Goal: Task Accomplishment & Management: Use online tool/utility

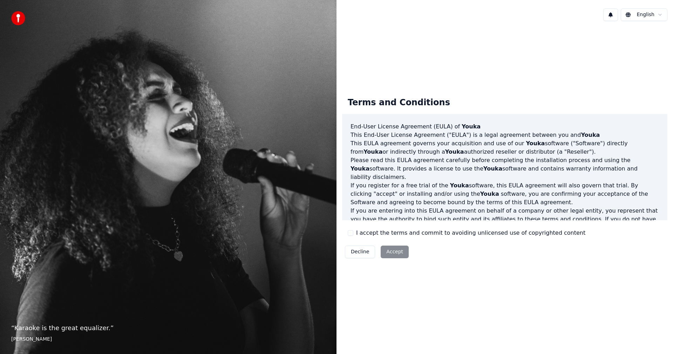
click at [349, 233] on button "I accept the terms and commit to avoiding unlicensed use of copyrighted content" at bounding box center [351, 233] width 6 height 6
click at [389, 252] on button "Accept" at bounding box center [395, 251] width 28 height 13
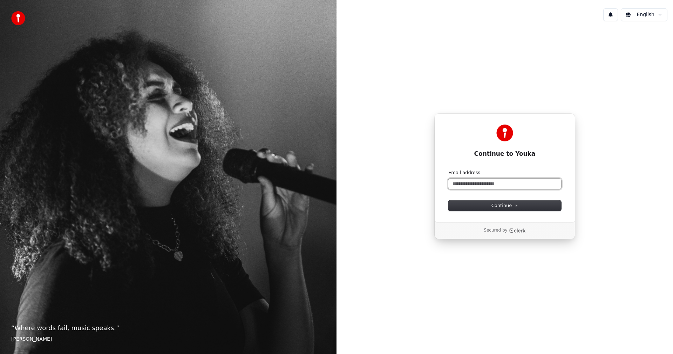
click at [467, 183] on input "Email address" at bounding box center [504, 183] width 113 height 11
click at [500, 206] on span "Continue" at bounding box center [504, 205] width 27 height 6
type input "**********"
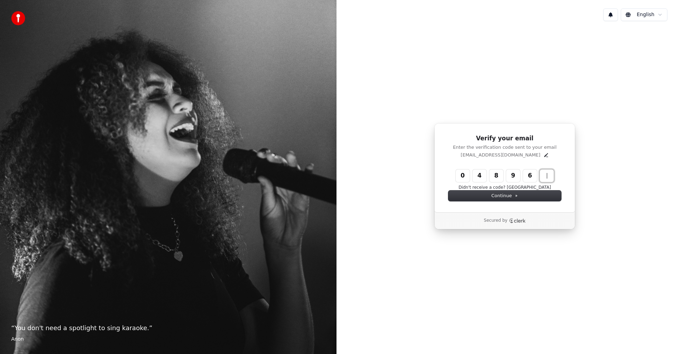
type input "******"
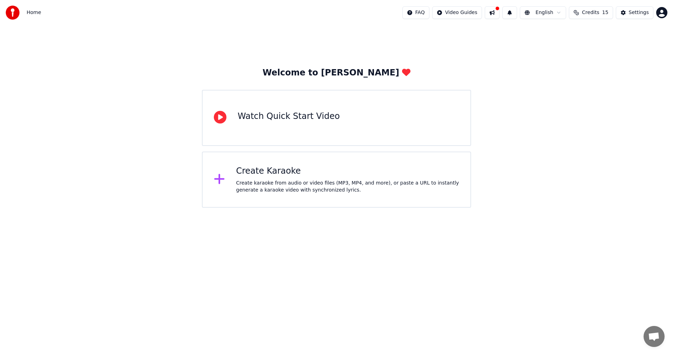
click at [264, 178] on div "Create Karaoke Create karaoke from audio or video files (MP3, MP4, and more), o…" at bounding box center [347, 179] width 223 height 28
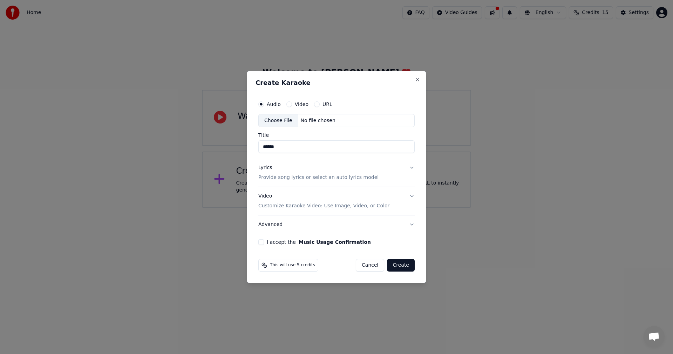
type input "******"
click at [288, 104] on button "Video" at bounding box center [289, 104] width 6 height 6
click at [276, 145] on input "Title" at bounding box center [336, 147] width 156 height 13
click at [260, 102] on button "Audio" at bounding box center [261, 104] width 6 height 6
click at [270, 120] on div "Choose File" at bounding box center [278, 120] width 39 height 13
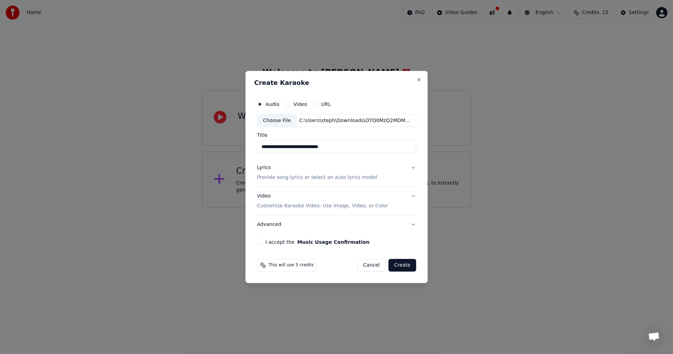
drag, startPoint x: 364, startPoint y: 147, endPoint x: 261, endPoint y: 147, distance: 102.0
click at [261, 147] on input "**********" at bounding box center [336, 147] width 159 height 13
type input "*****"
click at [412, 168] on button "Lyrics Provide song lyrics or select an auto lyrics model" at bounding box center [336, 173] width 159 height 28
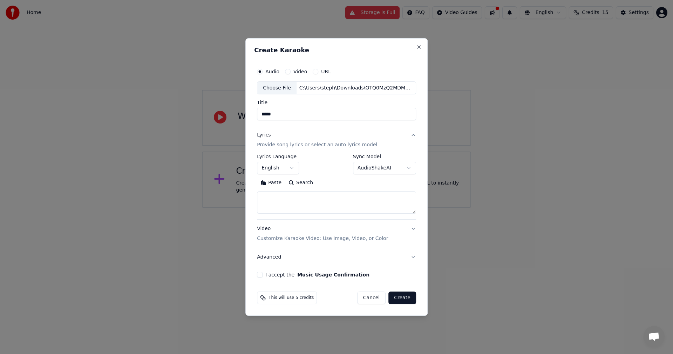
click at [271, 183] on button "Paste" at bounding box center [271, 182] width 28 height 11
click at [262, 275] on button "I accept the Music Usage Confirmation" at bounding box center [260, 275] width 6 height 6
click at [399, 298] on button "Create" at bounding box center [402, 297] width 28 height 13
type textarea "**********"
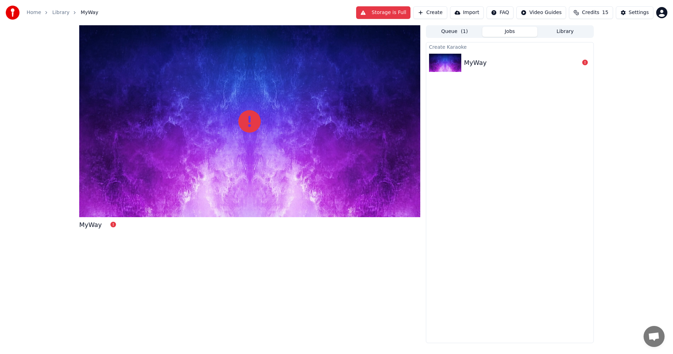
click at [452, 67] on img at bounding box center [445, 63] width 32 height 18
click at [481, 62] on div "MyWay" at bounding box center [475, 63] width 23 height 10
click at [454, 32] on button "Queue ( 1 )" at bounding box center [454, 32] width 55 height 10
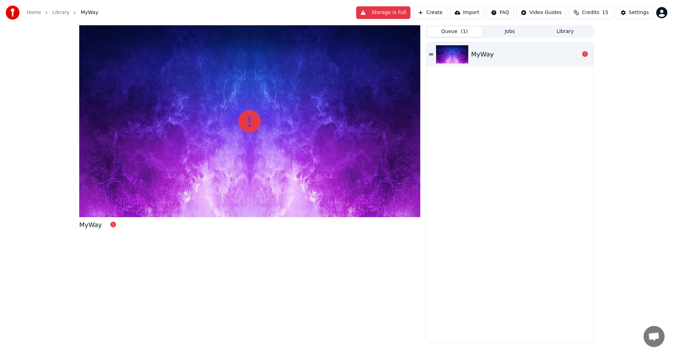
click at [431, 52] on icon at bounding box center [431, 54] width 4 height 5
click at [462, 56] on img at bounding box center [452, 54] width 32 height 18
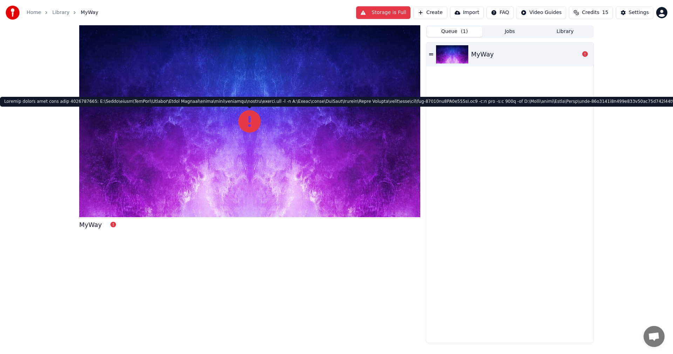
click at [246, 123] on icon at bounding box center [249, 121] width 22 height 22
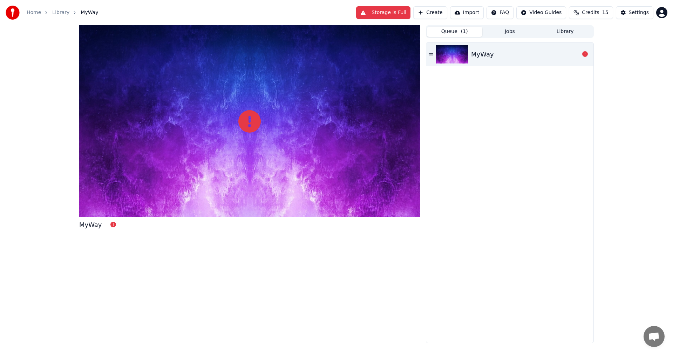
click at [395, 14] on button "Storage is Full" at bounding box center [383, 12] width 54 height 13
click at [398, 11] on button "Storage is Full" at bounding box center [383, 12] width 54 height 13
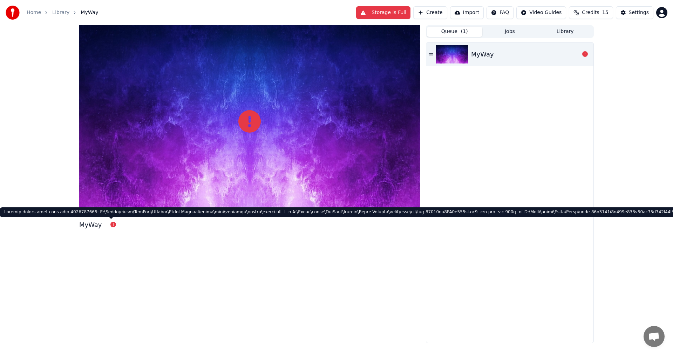
click at [110, 224] on icon at bounding box center [113, 225] width 6 height 6
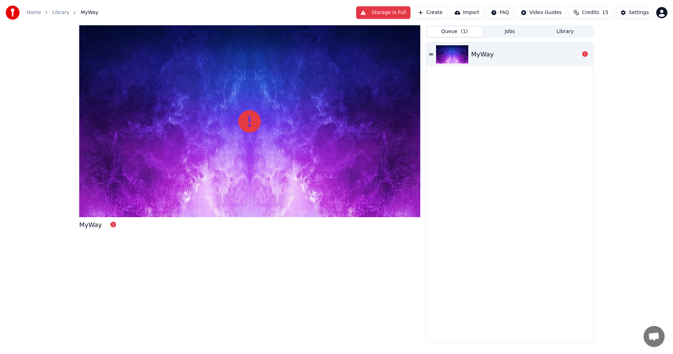
click at [110, 224] on icon at bounding box center [113, 225] width 6 height 6
click at [226, 128] on div at bounding box center [249, 121] width 341 height 192
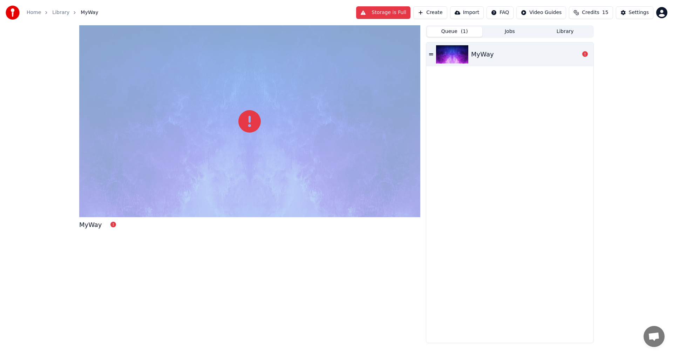
click at [226, 128] on div at bounding box center [249, 121] width 341 height 192
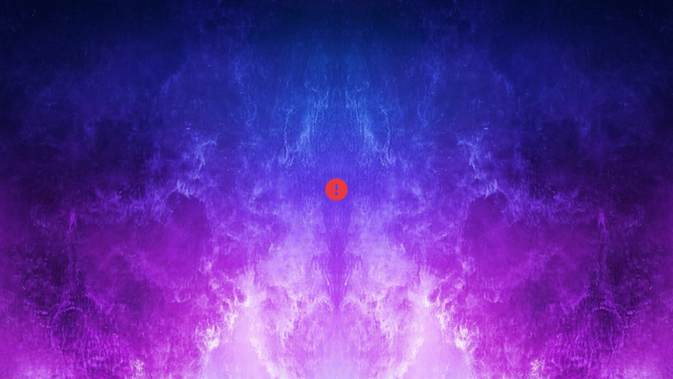
click at [442, 225] on div at bounding box center [336, 189] width 673 height 379
click at [341, 188] on icon at bounding box center [336, 189] width 22 height 22
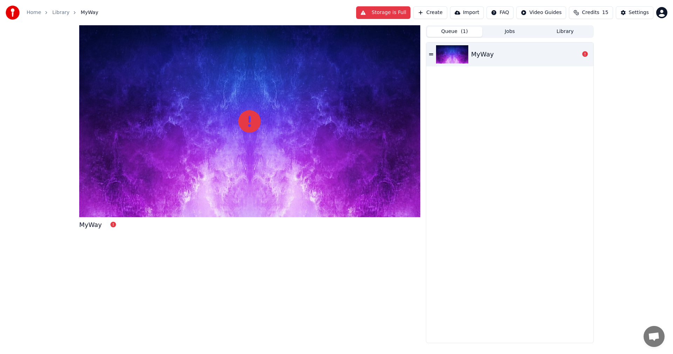
click at [61, 14] on link "Library" at bounding box center [60, 12] width 17 height 7
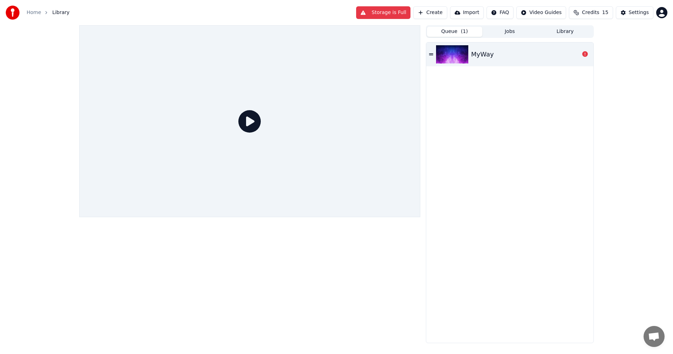
click at [248, 123] on icon at bounding box center [249, 121] width 22 height 22
click at [661, 14] on html "Home Library Storage is Full Create Import FAQ Video Guides Credits 15 Settings…" at bounding box center [336, 177] width 673 height 354
click at [503, 94] on html "Home Library Storage is Full Create Import FAQ Video Guides Credits 15 Settings…" at bounding box center [336, 177] width 673 height 354
click at [435, 12] on button "Create" at bounding box center [430, 12] width 34 height 13
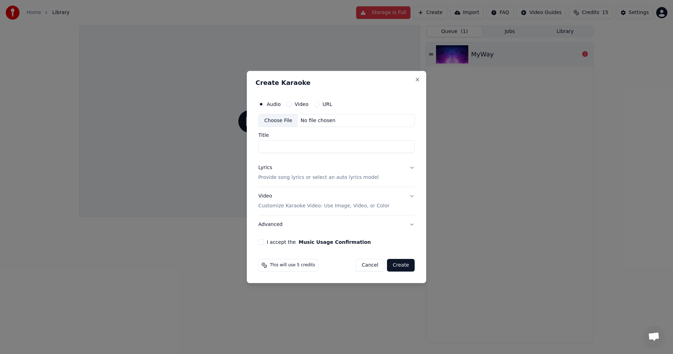
click at [273, 145] on input "Title" at bounding box center [336, 147] width 156 height 13
click at [272, 121] on div "Choose File" at bounding box center [278, 120] width 39 height 13
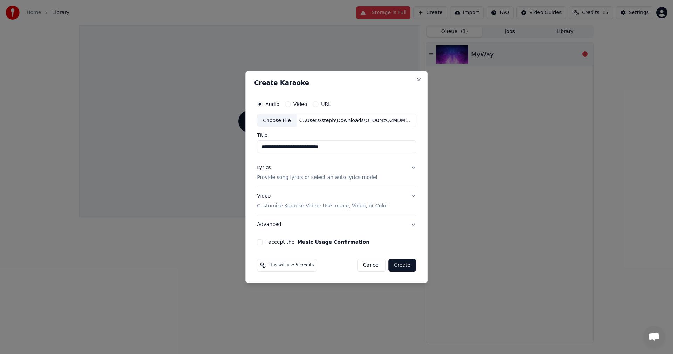
drag, startPoint x: 371, startPoint y: 146, endPoint x: 263, endPoint y: 149, distance: 107.3
click at [263, 149] on input "**********" at bounding box center [336, 147] width 159 height 13
type input "********"
click at [411, 167] on button "Lyrics Provide song lyrics or select an auto lyrics model" at bounding box center [336, 173] width 159 height 28
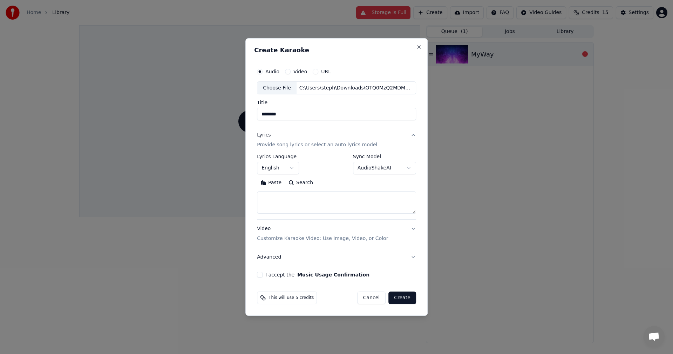
click at [271, 182] on button "Paste" at bounding box center [271, 182] width 28 height 11
click at [411, 229] on button "Video Customize Karaoke Video: Use Image, Video, or Color" at bounding box center [336, 234] width 159 height 28
type textarea "**********"
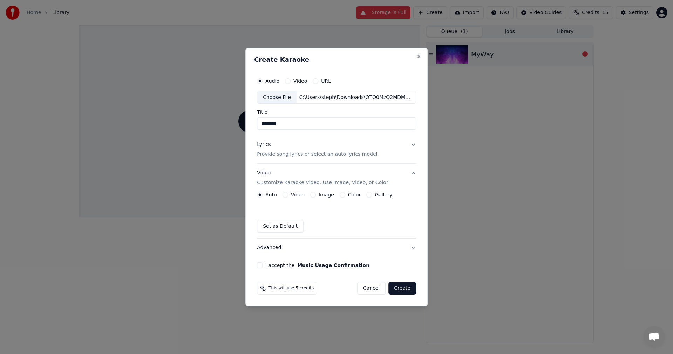
click at [259, 265] on button "I accept the Music Usage Confirmation" at bounding box center [260, 265] width 6 height 6
click at [411, 246] on button "Advanced" at bounding box center [336, 247] width 159 height 18
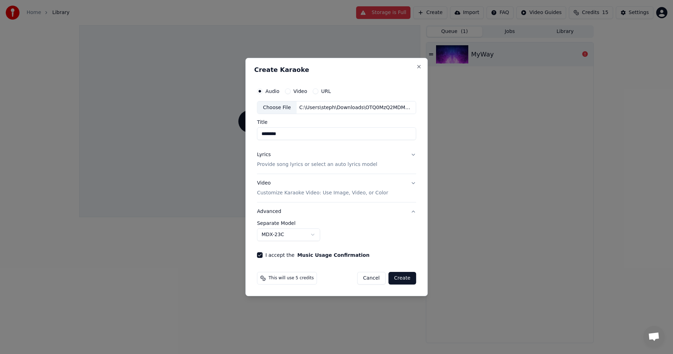
click at [313, 234] on body "**********" at bounding box center [336, 177] width 673 height 354
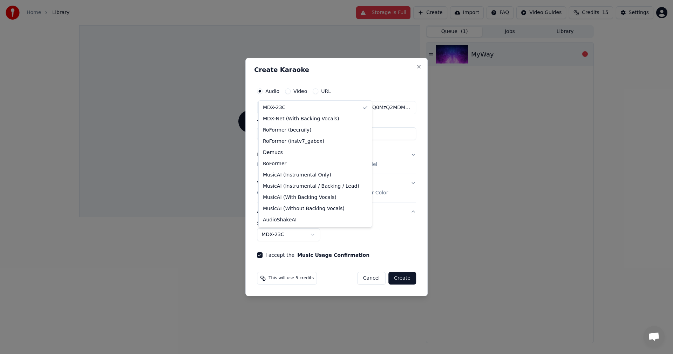
click at [400, 278] on body "**********" at bounding box center [336, 177] width 673 height 354
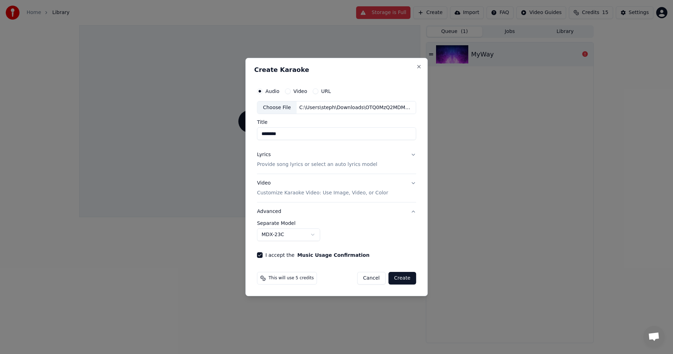
click at [396, 279] on button "Create" at bounding box center [402, 278] width 28 height 13
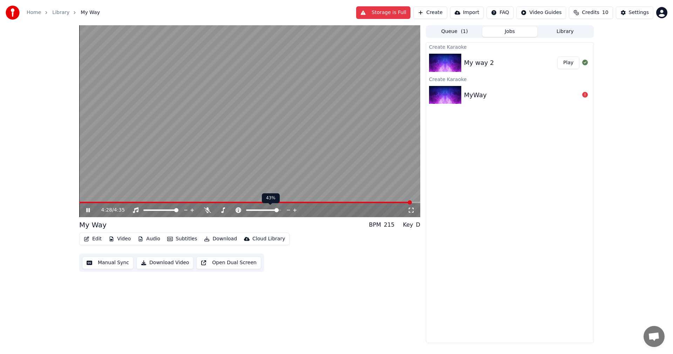
click at [279, 209] on span at bounding box center [276, 210] width 4 height 4
click at [88, 201] on video at bounding box center [249, 121] width 341 height 192
click at [269, 211] on span at bounding box center [268, 210] width 4 height 4
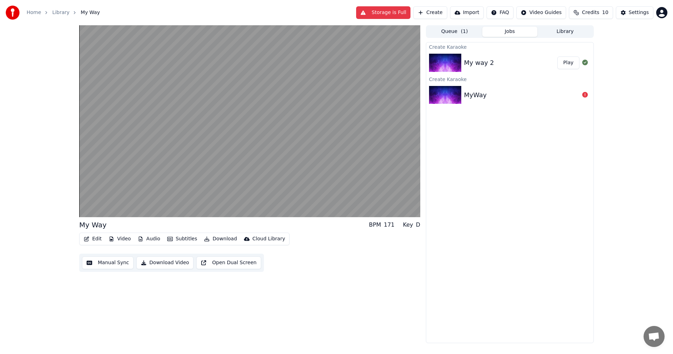
click at [92, 238] on button "Edit" at bounding box center [92, 239] width 23 height 10
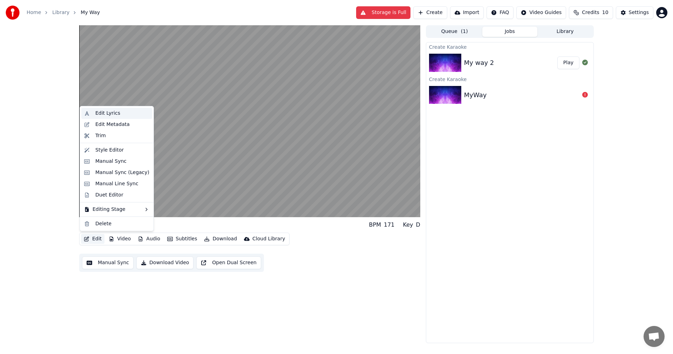
click at [99, 114] on div "Edit Lyrics" at bounding box center [107, 113] width 25 height 7
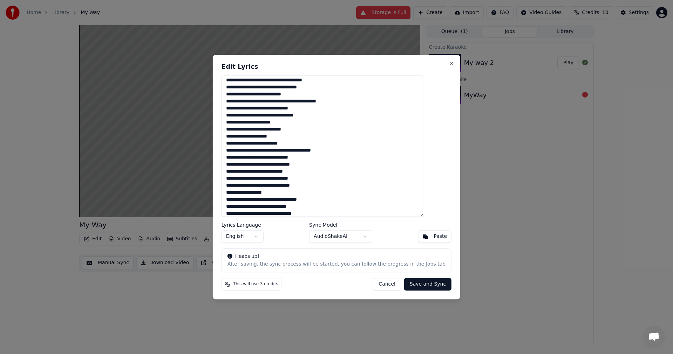
scroll to position [124, 0]
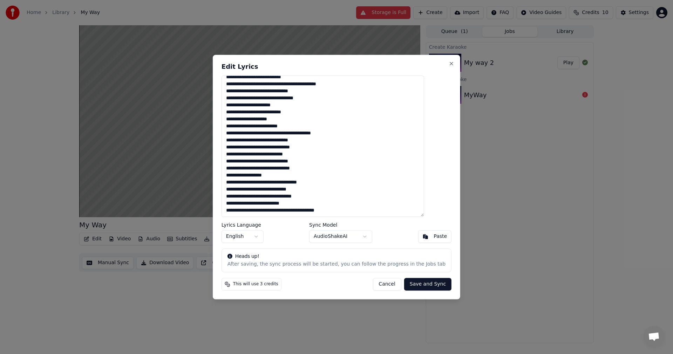
click at [328, 183] on textarea at bounding box center [323, 146] width 203 height 142
click at [318, 191] on textarea at bounding box center [323, 146] width 203 height 142
click at [315, 196] on textarea at bounding box center [323, 146] width 203 height 142
click at [241, 202] on textarea at bounding box center [323, 146] width 203 height 142
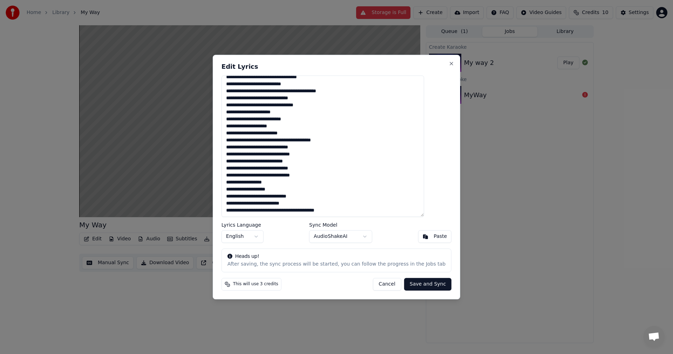
drag, startPoint x: 315, startPoint y: 211, endPoint x: 272, endPoint y: 214, distance: 43.2
click at [272, 214] on textarea at bounding box center [323, 146] width 203 height 142
type textarea "**********"
click at [407, 284] on button "Save and Sync" at bounding box center [427, 284] width 47 height 13
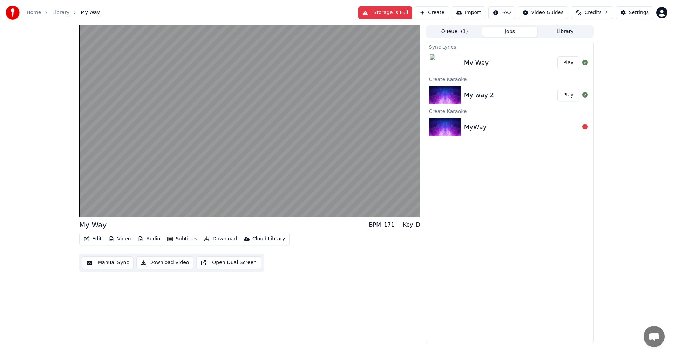
click at [41, 250] on div "My Way BPM 171 Key D Edit Video Audio Subtitles Download Cloud Library Manual S…" at bounding box center [336, 184] width 673 height 318
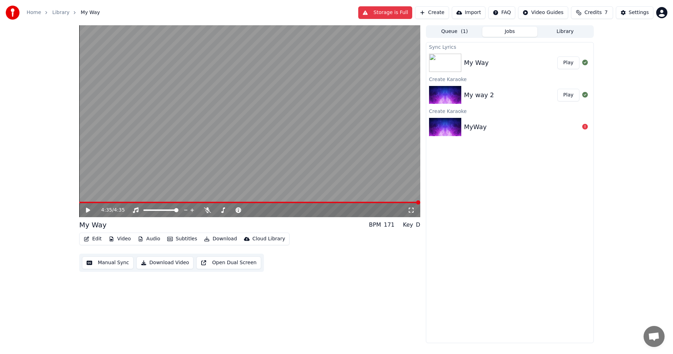
click at [566, 64] on button "Play" at bounding box center [568, 62] width 22 height 13
click at [335, 202] on span at bounding box center [249, 202] width 341 height 1
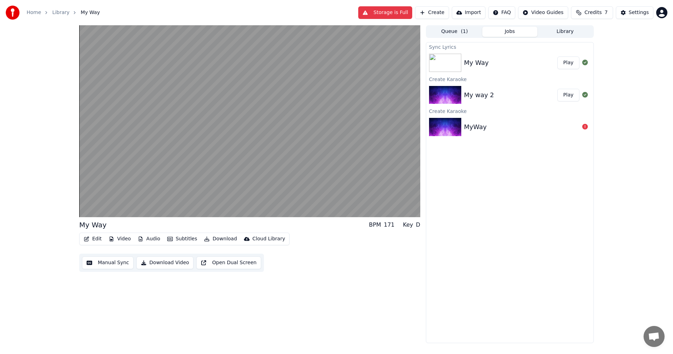
click at [435, 11] on button "Create" at bounding box center [432, 12] width 34 height 13
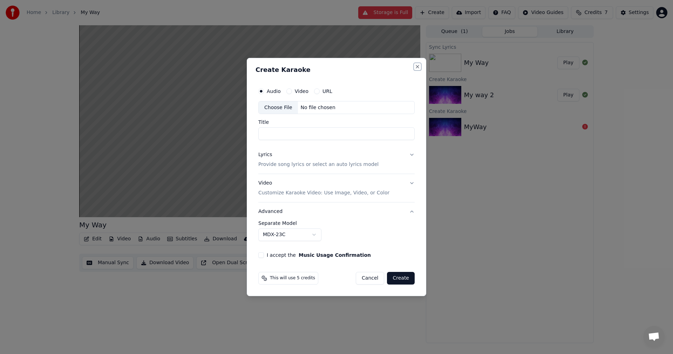
click at [416, 66] on button "Close" at bounding box center [418, 67] width 6 height 6
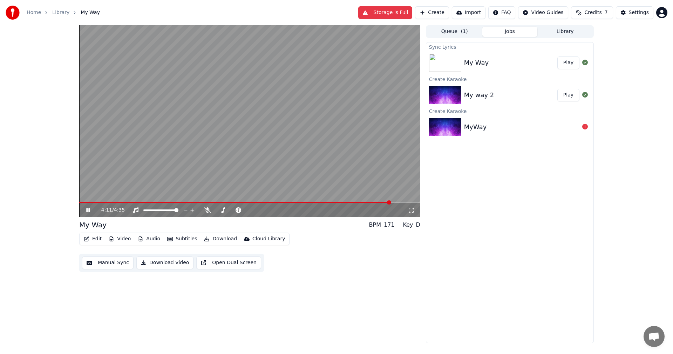
click at [88, 209] on icon at bounding box center [93, 210] width 16 height 6
